Goal: Contribute content: Contribute content

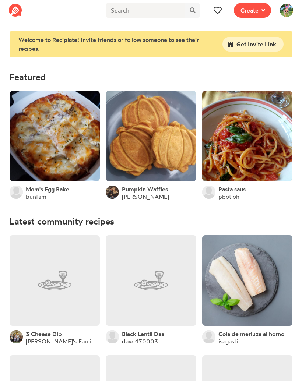
click at [61, 136] on link at bounding box center [55, 136] width 90 height 90
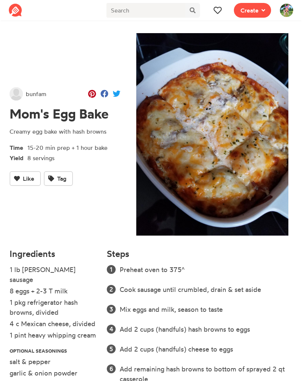
click at [216, 15] on button at bounding box center [217, 10] width 15 height 15
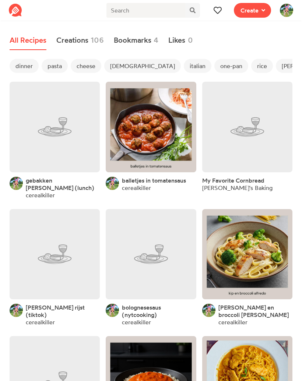
click at [54, 133] on link at bounding box center [55, 127] width 90 height 90
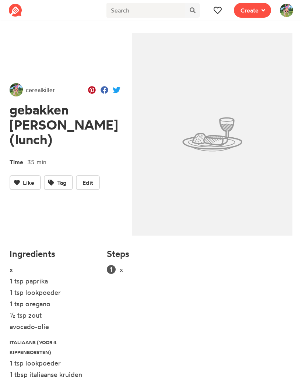
click at [99, 175] on button "Edit" at bounding box center [88, 182] width 24 height 15
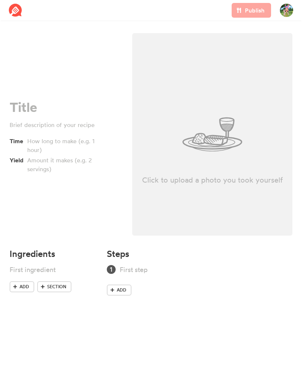
click at [88, 178] on div "Time Yield" at bounding box center [65, 137] width 123 height 216
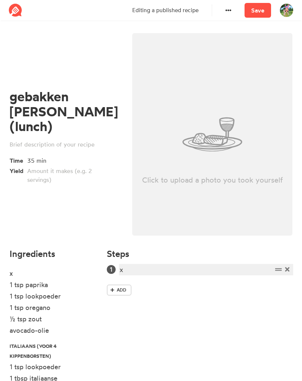
click at [226, 268] on div "x" at bounding box center [196, 270] width 153 height 10
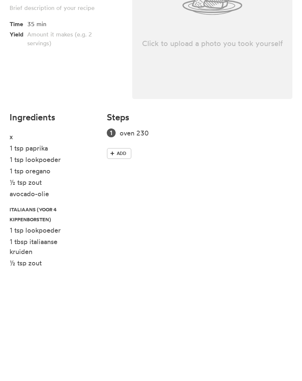
click at [120, 265] on span "Add" at bounding box center [122, 268] width 10 height 7
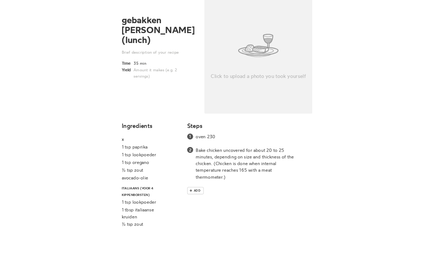
scroll to position [0, 0]
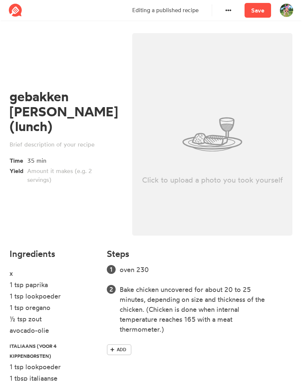
click at [259, 14] on link "Save" at bounding box center [257, 10] width 26 height 15
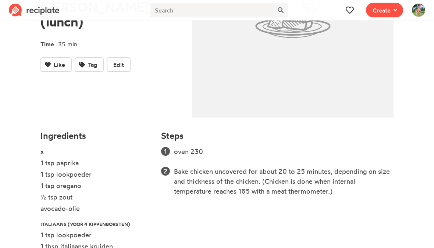
scroll to position [118, 0]
click at [122, 60] on span "Edit" at bounding box center [118, 64] width 11 height 9
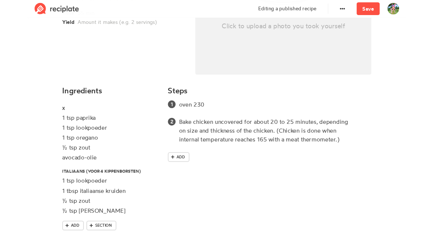
scroll to position [174, 0]
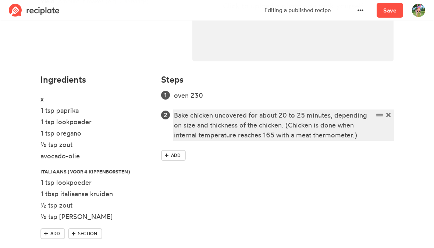
click at [274, 137] on div "Bake chicken uncovered for about 20 to 25 minutes, depending on size and thickn…" at bounding box center [274, 125] width 200 height 30
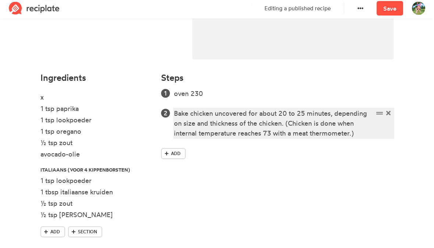
scroll to position [0, 0]
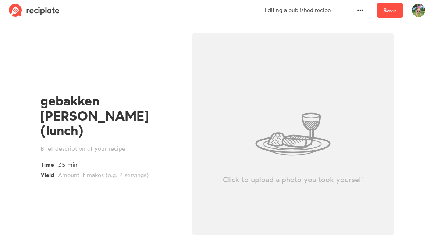
click at [301, 6] on link "Save" at bounding box center [390, 10] width 26 height 15
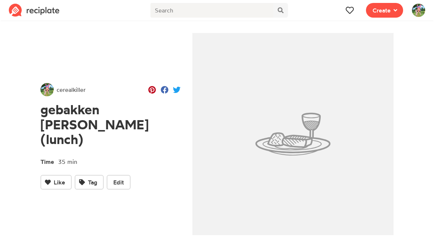
click at [301, 12] on icon at bounding box center [350, 10] width 8 height 7
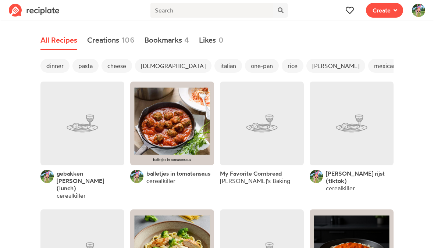
click at [55, 65] on span "dinner" at bounding box center [54, 66] width 29 height 14
click at [92, 67] on span "pasta" at bounding box center [85, 66] width 26 height 14
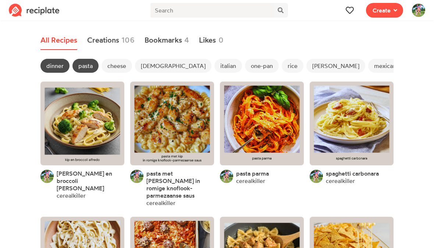
click at [98, 123] on link at bounding box center [82, 124] width 84 height 84
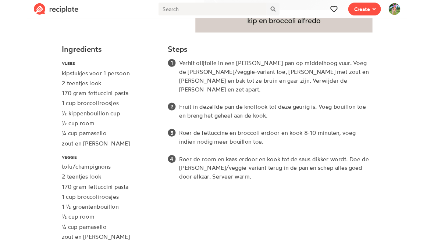
scroll to position [221, 0]
